Goal: Find specific page/section: Find specific page/section

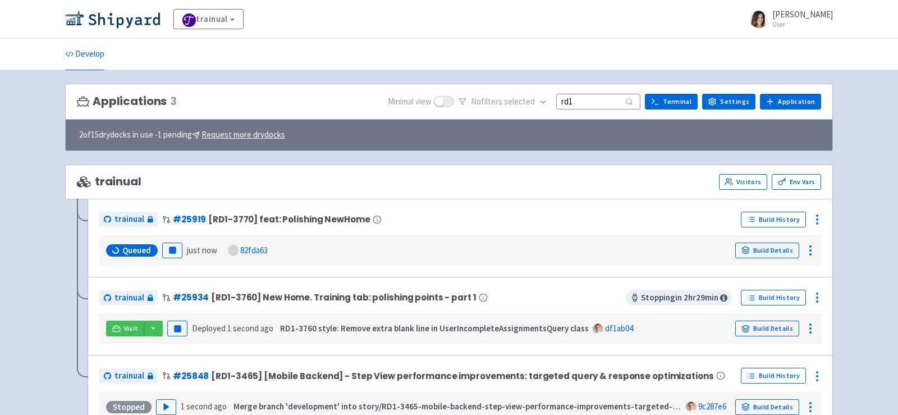
drag, startPoint x: 602, startPoint y: 98, endPoint x: 369, endPoint y: 87, distance: 233.2
click at [369, 87] on div "Applications 3 Minimal view No filter s selected rd1 Terminal Settings Applicat…" at bounding box center [449, 102] width 768 height 36
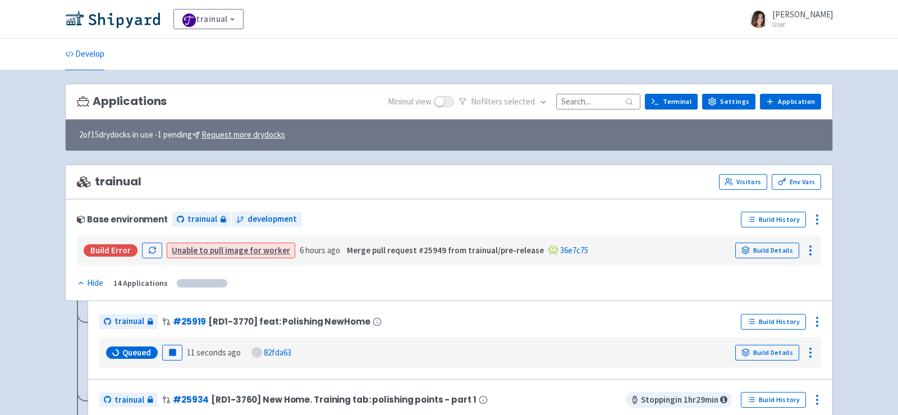
click at [606, 94] on input at bounding box center [598, 101] width 84 height 15
paste input "rd1"
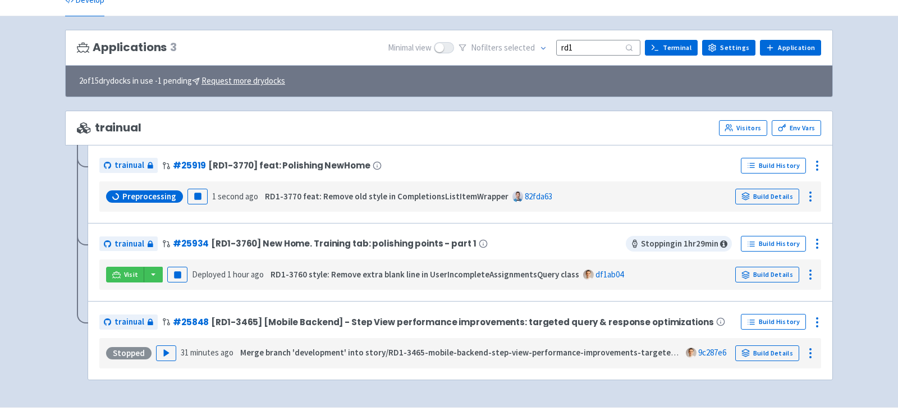
scroll to position [54, 0]
type input "rd1"
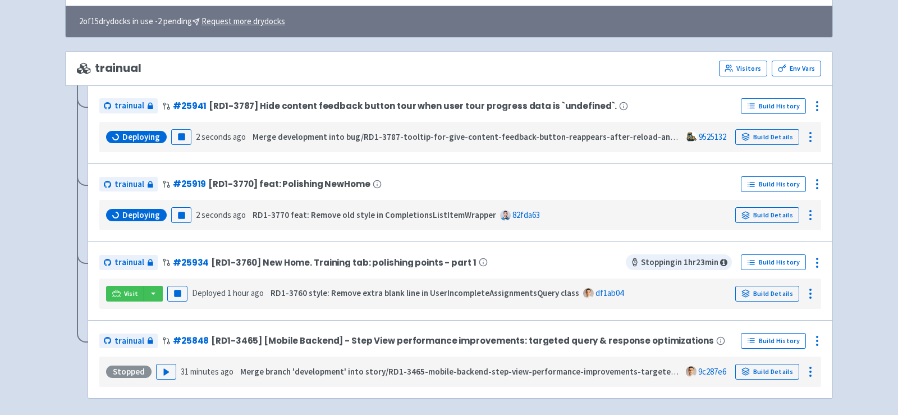
scroll to position [120, 0]
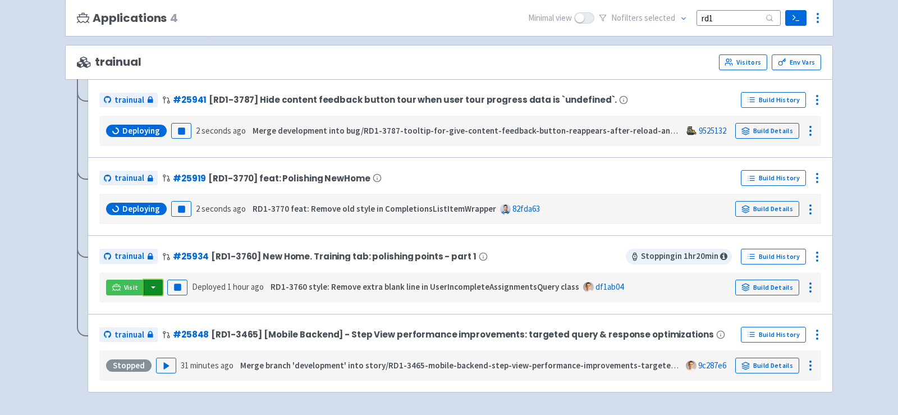
click at [154, 283] on button "button" at bounding box center [153, 288] width 19 height 16
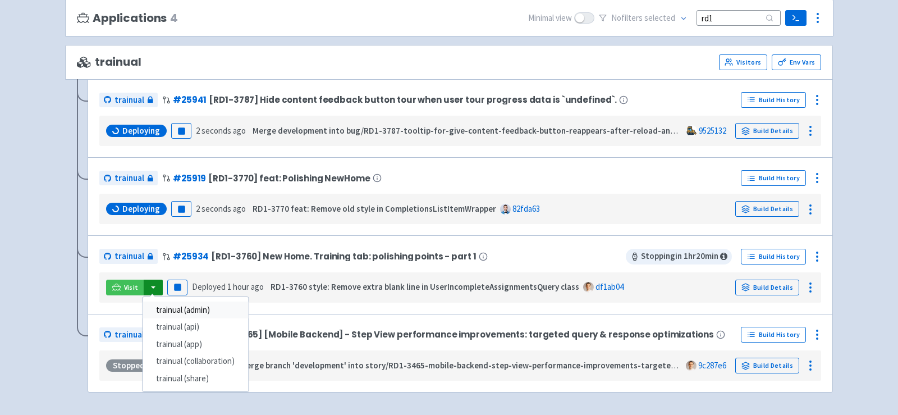
click at [214, 309] on link "trainual (admin)" at bounding box center [196, 309] width 106 height 17
